Goal: Task Accomplishment & Management: Manage account settings

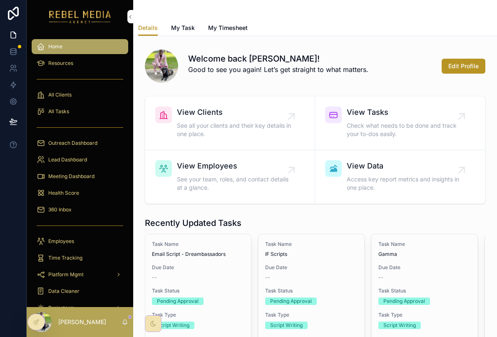
click at [85, 216] on div "360 Inbox" at bounding box center [80, 209] width 87 height 13
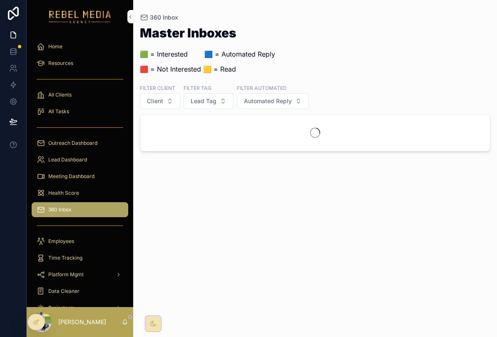
click at [89, 220] on div "scrollable content" at bounding box center [80, 225] width 97 height 13
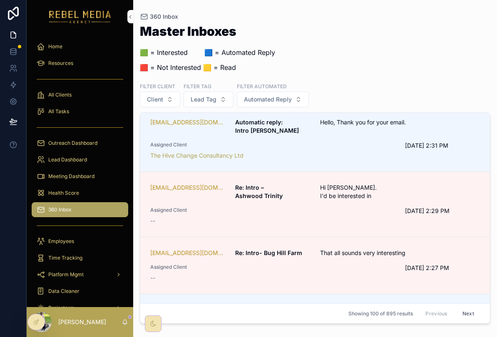
scroll to position [630, 0]
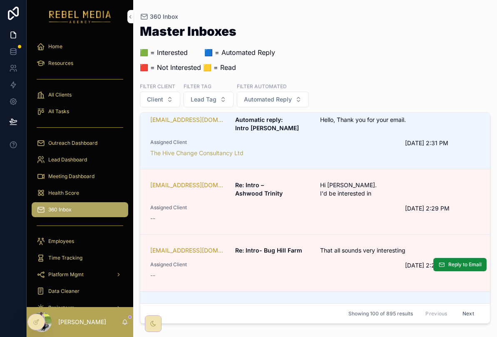
click at [353, 246] on span "That all sounds very interesting" at bounding box center [371, 250] width 103 height 8
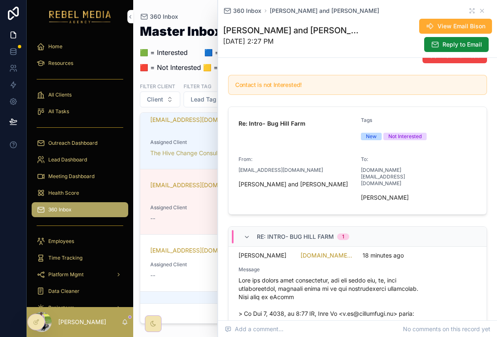
scroll to position [12, 0]
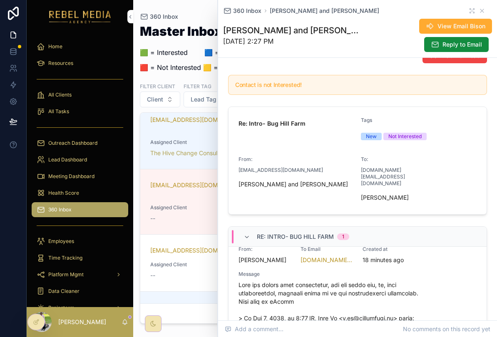
click at [486, 8] on div "360 Inbox [PERSON_NAME] and [PERSON_NAME]" at bounding box center [357, 11] width 269 height 8
click at [489, 10] on div "360 Inbox [PERSON_NAME] and [PERSON_NAME]" at bounding box center [357, 11] width 269 height 8
click at [482, 12] on icon "scrollable content" at bounding box center [482, 10] width 7 height 7
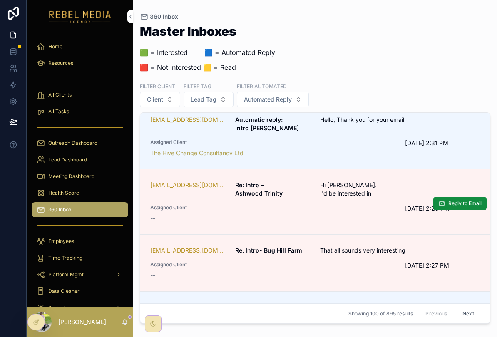
click at [355, 184] on div "[EMAIL_ADDRESS][DOMAIN_NAME] Re: Intro – Ashwood Trinity Hi [PERSON_NAME]. I'd …" at bounding box center [315, 202] width 330 height 42
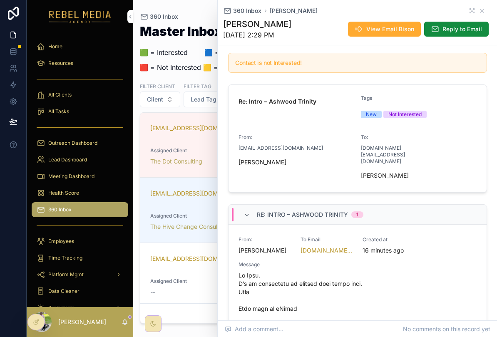
scroll to position [86, 0]
click at [388, 34] on button "View Email Bison" at bounding box center [384, 29] width 73 height 15
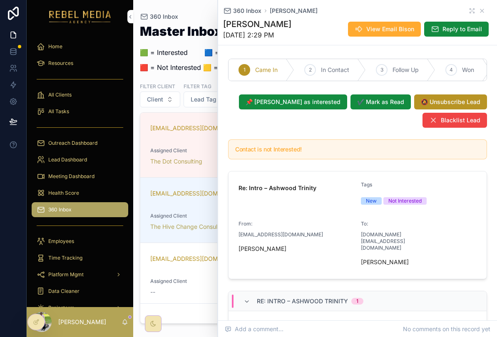
scroll to position [0, 0]
click at [315, 107] on button "📌 [PERSON_NAME] as interested" at bounding box center [293, 101] width 108 height 15
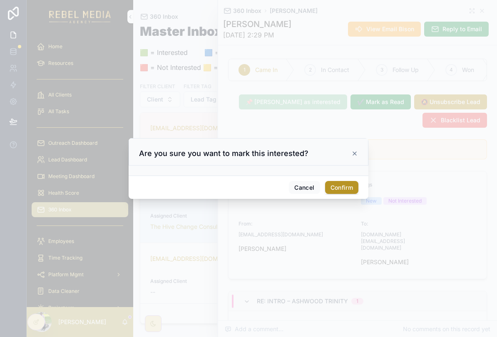
click at [344, 184] on button "Confirm" at bounding box center [341, 187] width 33 height 13
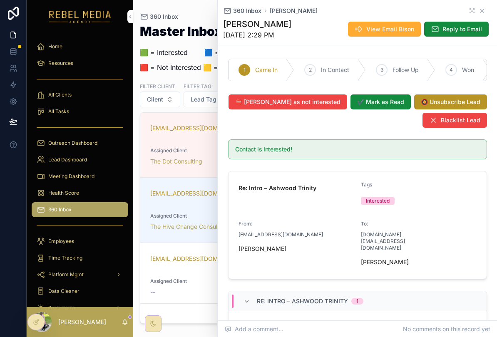
click at [481, 12] on icon "scrollable content" at bounding box center [481, 10] width 3 height 3
